Goal: Task Accomplishment & Management: Complete application form

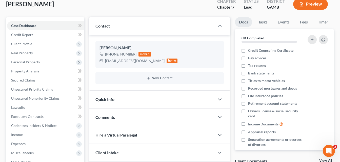
click at [98, 9] on div "[PERSON_NAME] Upgraded Chapter Chapter 7 Status Lead District [GEOGRAPHIC_DATA]…" at bounding box center [170, 6] width 328 height 22
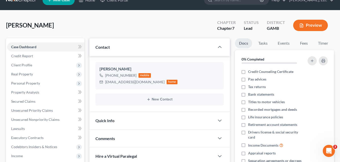
scroll to position [51, 0]
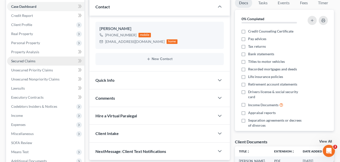
click at [22, 59] on span "Secured Claims" at bounding box center [23, 61] width 24 height 4
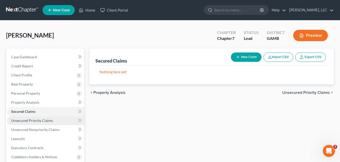
click at [23, 119] on span "Unsecured Priority Claims" at bounding box center [32, 121] width 42 height 4
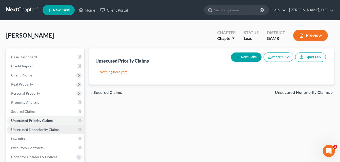
click at [26, 130] on span "Unsecured Nonpriority Claims" at bounding box center [35, 130] width 48 height 4
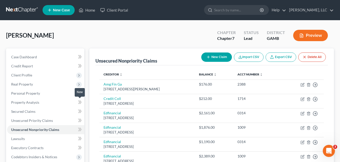
click at [83, 103] on span at bounding box center [79, 103] width 9 height 8
click at [78, 102] on icon at bounding box center [80, 102] width 4 height 6
click at [79, 103] on icon at bounding box center [79, 103] width 2 height 4
click at [87, 103] on div "Unsecured Nonpriority Claims New Claim Import CSV Export CSV Delete All Credito…" at bounding box center [211, 154] width 249 height 210
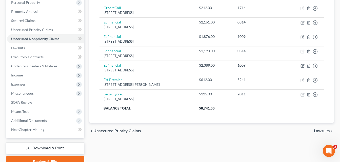
scroll to position [101, 0]
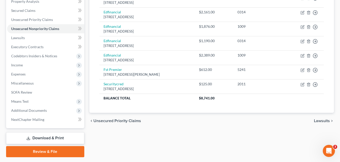
click at [87, 53] on div "Unsecured Nonpriority Claims New Claim Import CSV Export CSV Delete All Credito…" at bounding box center [211, 52] width 249 height 210
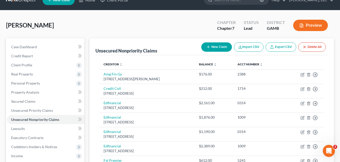
scroll to position [0, 0]
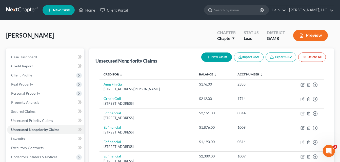
click at [84, 35] on div "[PERSON_NAME] Upgraded Chapter Chapter 7 Status Lead District [GEOGRAPHIC_DATA]…" at bounding box center [170, 38] width 328 height 22
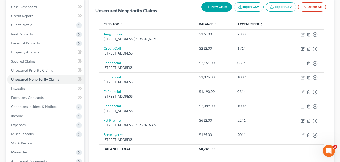
scroll to position [51, 0]
click at [86, 62] on div "Case Dashboard Payments Invoices Payments Payments Credit Report Client Profile" at bounding box center [45, 103] width 83 height 210
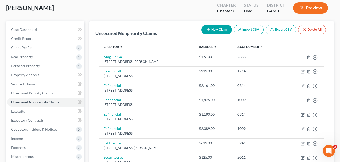
scroll to position [20, 0]
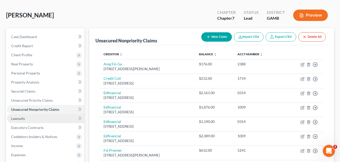
click at [18, 120] on span "Lawsuits" at bounding box center [18, 119] width 14 height 4
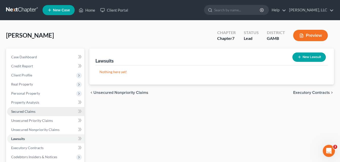
click at [26, 112] on span "Secured Claims" at bounding box center [23, 112] width 24 height 4
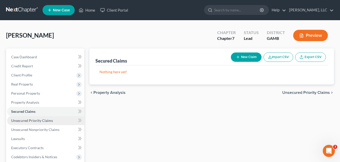
click at [25, 123] on link "Unsecured Priority Claims" at bounding box center [45, 120] width 77 height 9
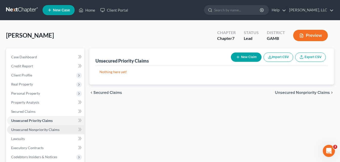
click at [34, 131] on span "Unsecured Nonpriority Claims" at bounding box center [35, 130] width 48 height 4
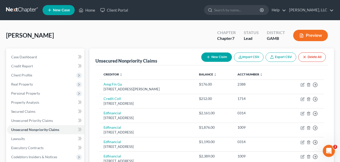
click at [216, 54] on button "New Claim" at bounding box center [216, 57] width 31 height 9
select select "0"
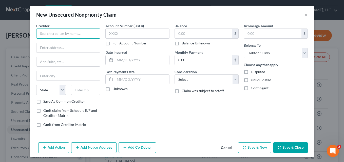
click at [72, 37] on input "text" at bounding box center [68, 34] width 64 height 10
type input "c"
type input "Credence Resource Management"
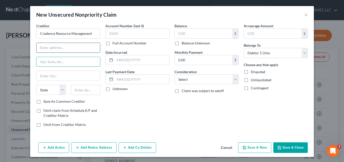
click at [61, 46] on input "text" at bounding box center [68, 48] width 64 height 10
type input "PO Box 2254"
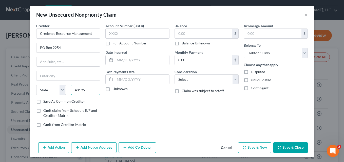
type input "48195"
type input "Southgate"
select select "23"
click at [194, 30] on input "text" at bounding box center [203, 34] width 57 height 10
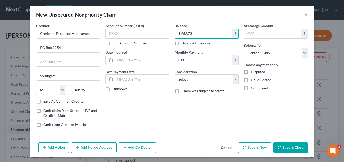
type input "1,952.73"
click at [183, 110] on div "Balance 1,952.73 $ Balance Unknown Balance Undetermined 1,952.73 $ Balance Unkn…" at bounding box center [206, 77] width 69 height 108
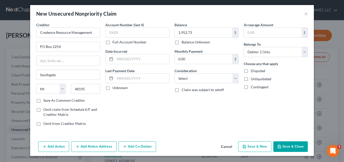
click at [148, 102] on div "Account Number (last 4) Full Account Number Date Incurred Last Payment Date Unk…" at bounding box center [137, 76] width 69 height 108
click at [94, 145] on button "Add Notice Address" at bounding box center [93, 147] width 45 height 11
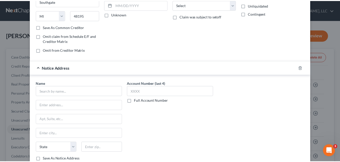
scroll to position [110, 0]
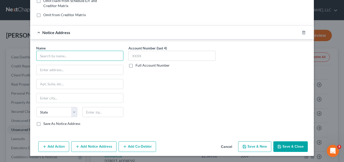
click at [72, 61] on input "text" at bounding box center [79, 56] width 87 height 10
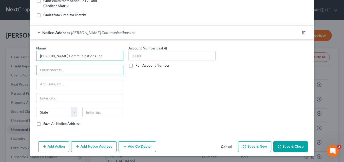
click at [81, 55] on input "[PERSON_NAME] Communications Inc" at bounding box center [79, 56] width 87 height 10
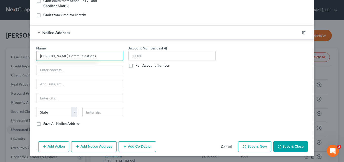
type input "[PERSON_NAME] Communications"
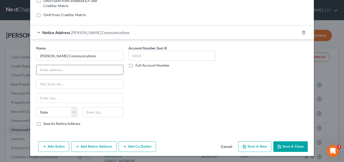
click at [76, 73] on input "text" at bounding box center [79, 70] width 87 height 10
type input "PO Box 53249"
type input "85072"
click at [157, 110] on div "Account Number (last 4) Full Account Number" at bounding box center [172, 88] width 92 height 85
type input "Phoenix"
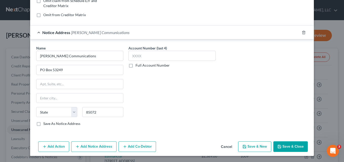
select select "3"
click at [287, 147] on button "Save & Close" at bounding box center [290, 147] width 34 height 11
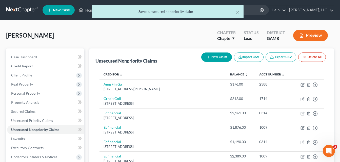
click at [85, 10] on div "× Saved unsecured nonpriority claim" at bounding box center [167, 13] width 340 height 16
click at [87, 10] on div "× Saved unsecured nonpriority claim" at bounding box center [167, 13] width 340 height 16
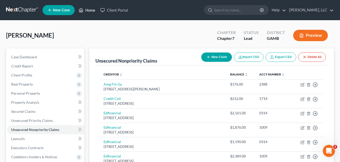
click at [87, 10] on link "Home" at bounding box center [87, 10] width 22 height 9
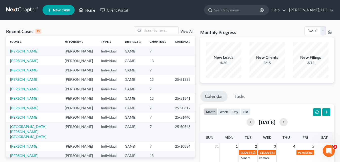
click at [87, 10] on link "Home" at bounding box center [87, 10] width 22 height 9
click at [20, 91] on link "[PERSON_NAME]" at bounding box center [24, 89] width 28 height 4
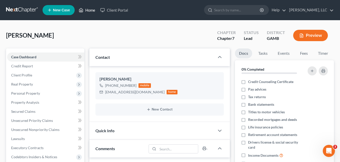
click at [91, 11] on link "Home" at bounding box center [87, 10] width 22 height 9
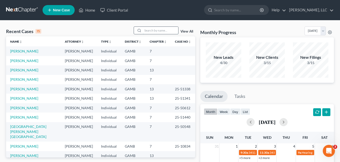
click at [152, 29] on input "search" at bounding box center [160, 30] width 35 height 7
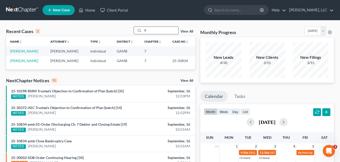
type input "f"
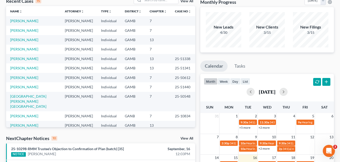
click at [196, 10] on div "Recent Cases 15 View All Name unfold_more expand_more expand_less Attorney unfo…" at bounding box center [101, 157] width 194 height 322
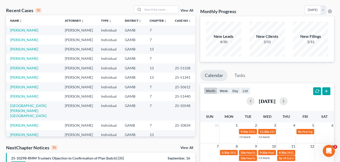
scroll to position [20, 0]
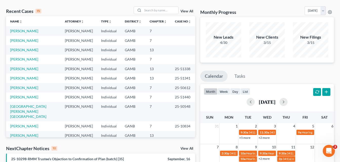
click at [162, 8] on input "search" at bounding box center [160, 10] width 35 height 7
click at [162, 8] on input "fl" at bounding box center [160, 10] width 35 height 7
type input "[PERSON_NAME]"
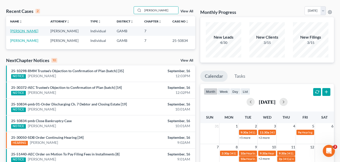
click at [19, 31] on link "[PERSON_NAME]" at bounding box center [24, 31] width 28 height 4
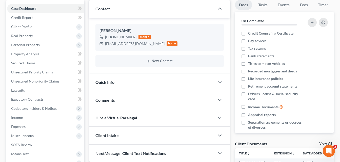
scroll to position [111, 0]
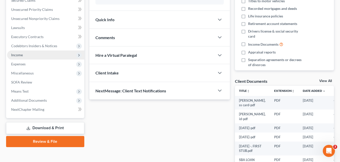
click at [23, 55] on span "Income" at bounding box center [45, 55] width 77 height 9
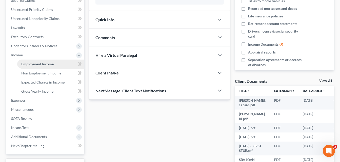
click at [29, 64] on span "Employment Income" at bounding box center [37, 64] width 32 height 4
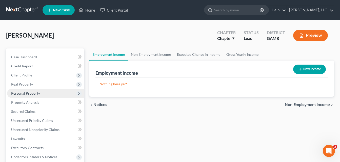
click at [19, 95] on span "Personal Property" at bounding box center [25, 93] width 29 height 4
click at [15, 95] on span "Personal Property" at bounding box center [25, 93] width 29 height 4
click at [3, 135] on div "[PERSON_NAME] Upgraded Chapter Chapter 7 Status Lead District [GEOGRAPHIC_DATA]…" at bounding box center [170, 144] width 340 height 248
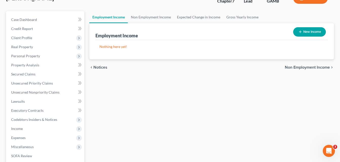
scroll to position [51, 0]
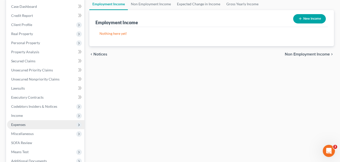
click at [19, 127] on span "Expenses" at bounding box center [45, 124] width 77 height 9
click at [19, 125] on span "Expenses" at bounding box center [18, 125] width 14 height 4
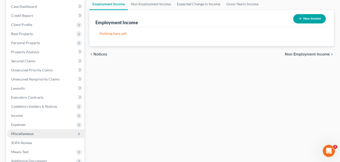
click at [21, 134] on span "Miscellaneous" at bounding box center [22, 134] width 23 height 4
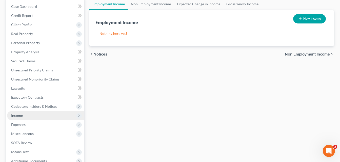
click at [18, 117] on span "Income" at bounding box center [17, 116] width 12 height 4
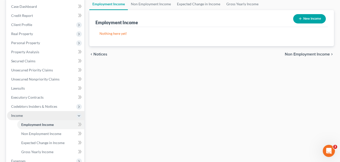
click at [17, 117] on span "Income" at bounding box center [17, 116] width 12 height 4
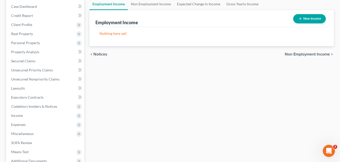
click at [6, 117] on div "Case Dashboard Payments Invoices Payments Payments Credit Report Client Profile…" at bounding box center [45, 88] width 78 height 181
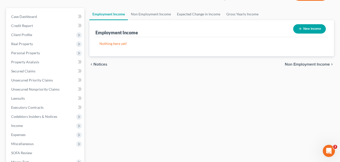
scroll to position [0, 0]
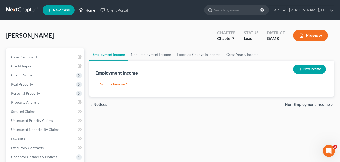
click at [91, 11] on link "Home" at bounding box center [87, 10] width 22 height 9
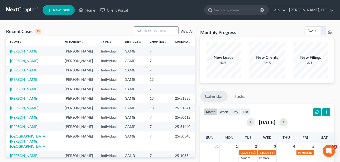
click at [151, 31] on input "search" at bounding box center [160, 30] width 35 height 7
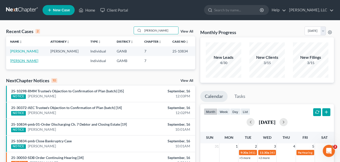
type input "[PERSON_NAME]"
click at [25, 62] on link "[PERSON_NAME]" at bounding box center [24, 61] width 28 height 4
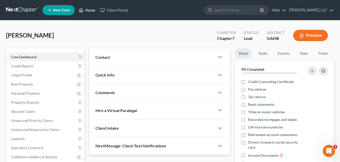
click at [89, 10] on link "Home" at bounding box center [87, 10] width 22 height 9
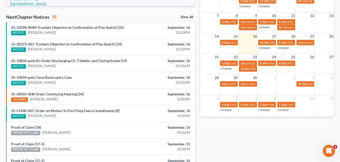
scroll to position [152, 0]
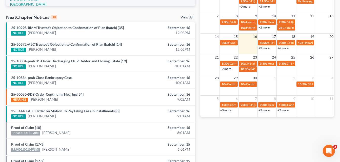
click at [187, 18] on link "View All" at bounding box center [186, 18] width 13 height 4
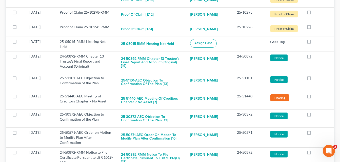
scroll to position [263, 0]
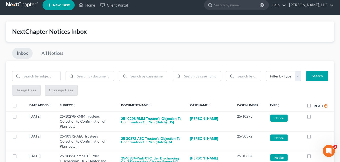
scroll to position [0, 0]
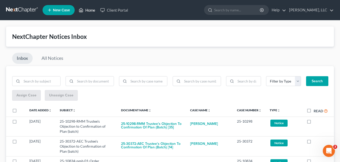
click at [91, 10] on link "Home" at bounding box center [87, 10] width 22 height 9
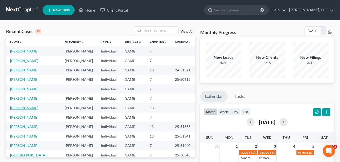
click at [21, 107] on link "[PERSON_NAME]" at bounding box center [24, 108] width 28 height 4
